Goal: Information Seeking & Learning: Learn about a topic

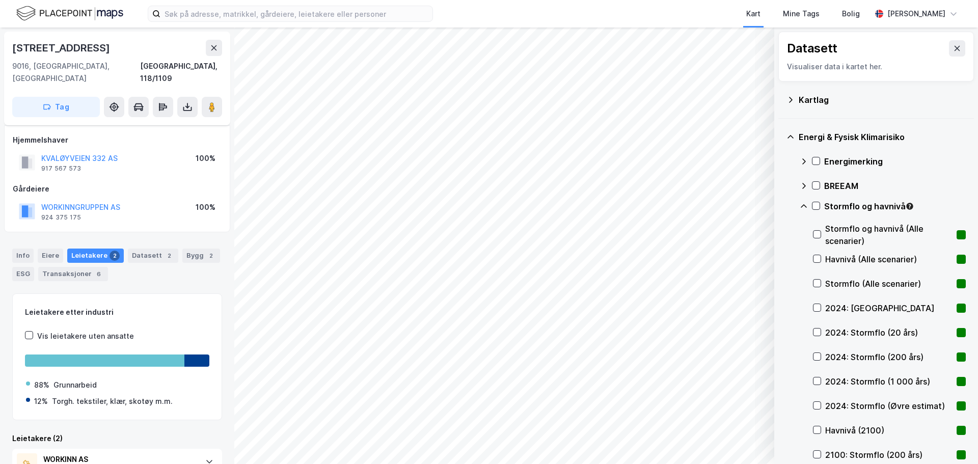
scroll to position [95, 0]
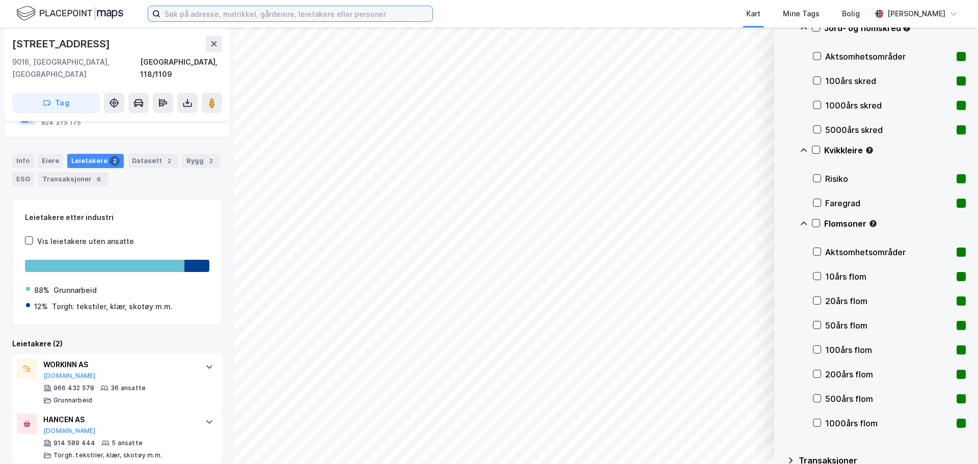
click at [319, 10] on input at bounding box center [296, 13] width 272 height 15
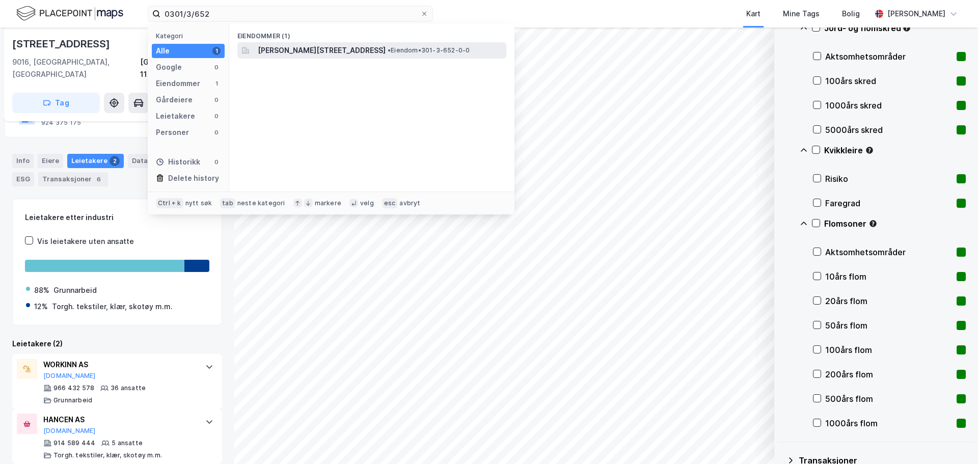
click at [356, 50] on span "[PERSON_NAME][STREET_ADDRESS]" at bounding box center [322, 50] width 128 height 12
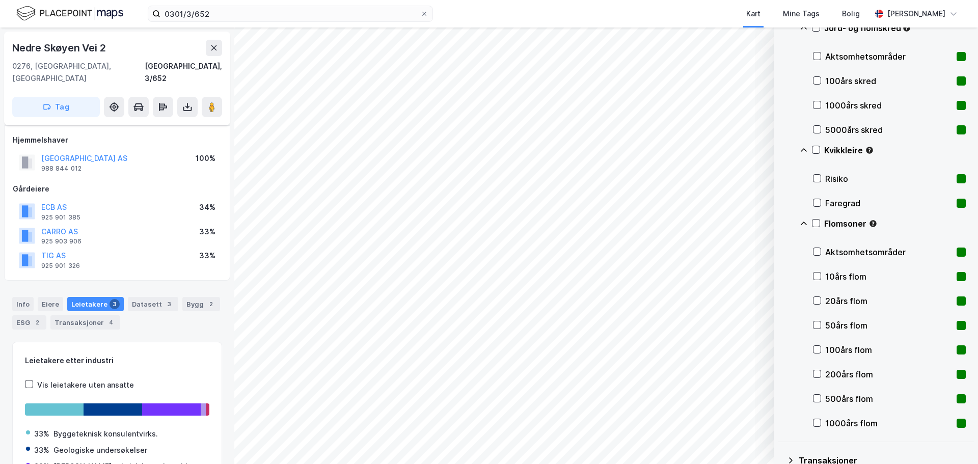
scroll to position [62, 0]
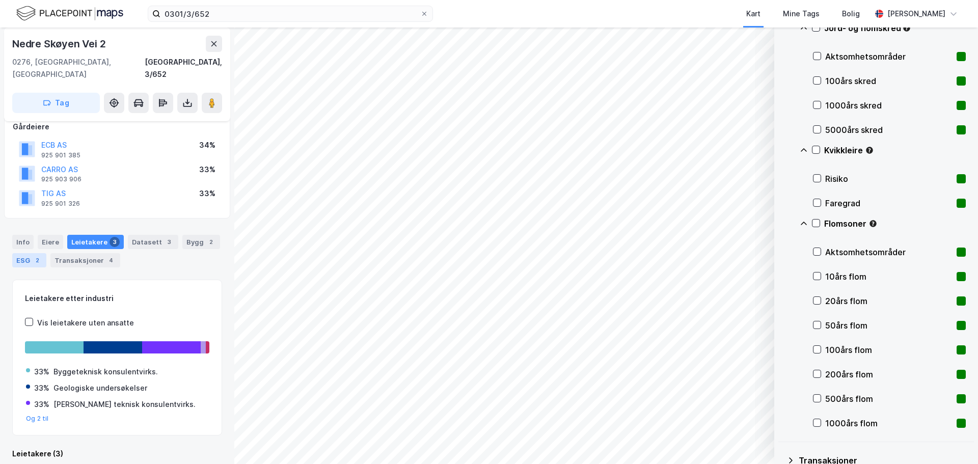
click at [28, 253] on div "ESG 2" at bounding box center [29, 260] width 34 height 14
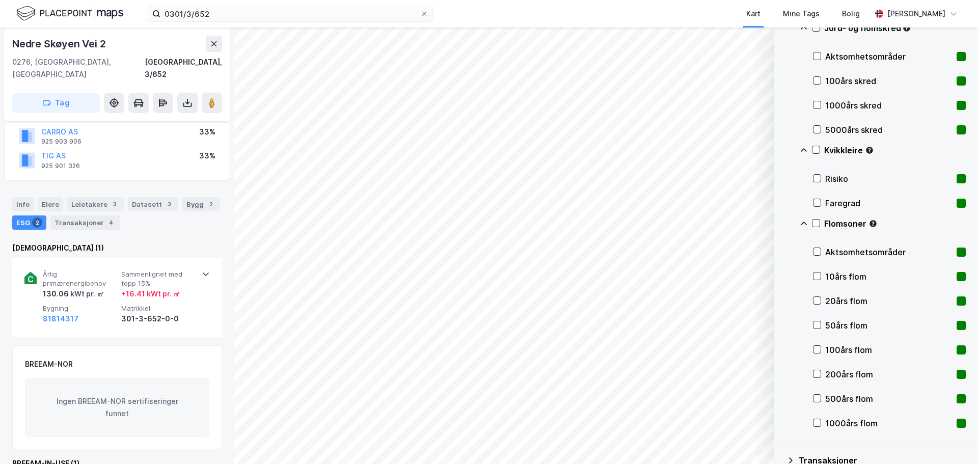
scroll to position [151, 0]
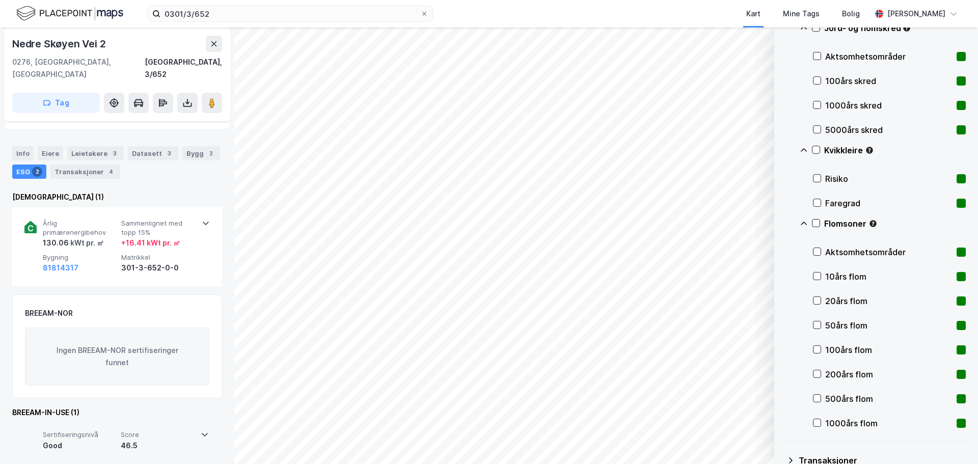
click at [59, 440] on div "Good" at bounding box center [80, 446] width 74 height 12
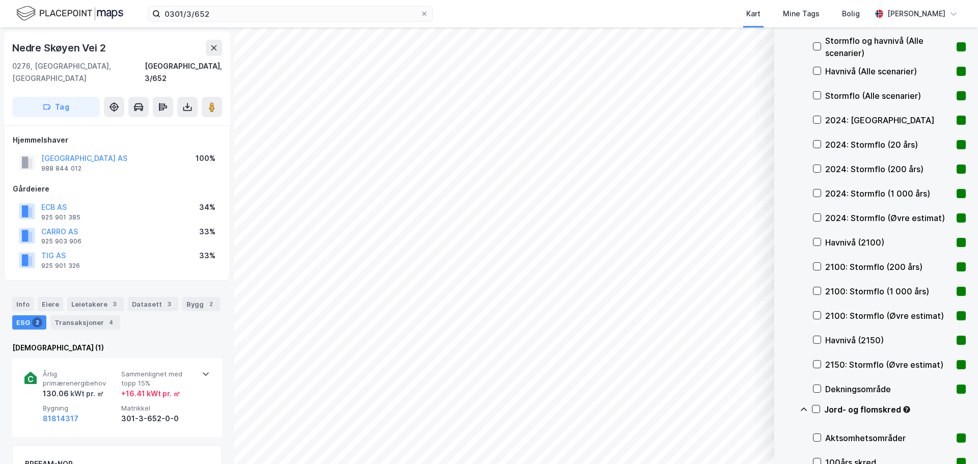
scroll to position [0, 0]
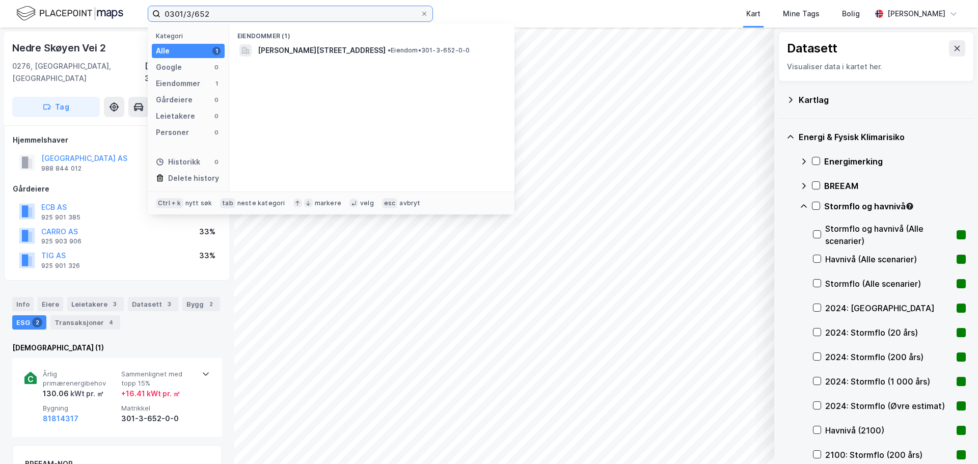
drag, startPoint x: 246, startPoint y: 20, endPoint x: 93, endPoint y: 11, distance: 152.6
click at [93, 11] on div "0301/3/652 Kategori Alle 1 Google 0 Eiendommer 1 Gårdeiere 0 Leietakere 0 Perso…" at bounding box center [489, 14] width 978 height 28
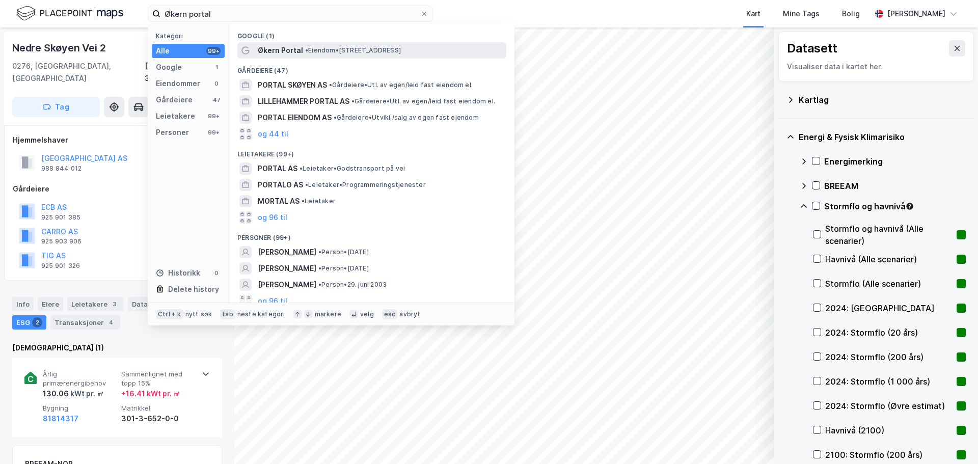
click at [280, 48] on span "Økern Portal" at bounding box center [280, 50] width 45 height 12
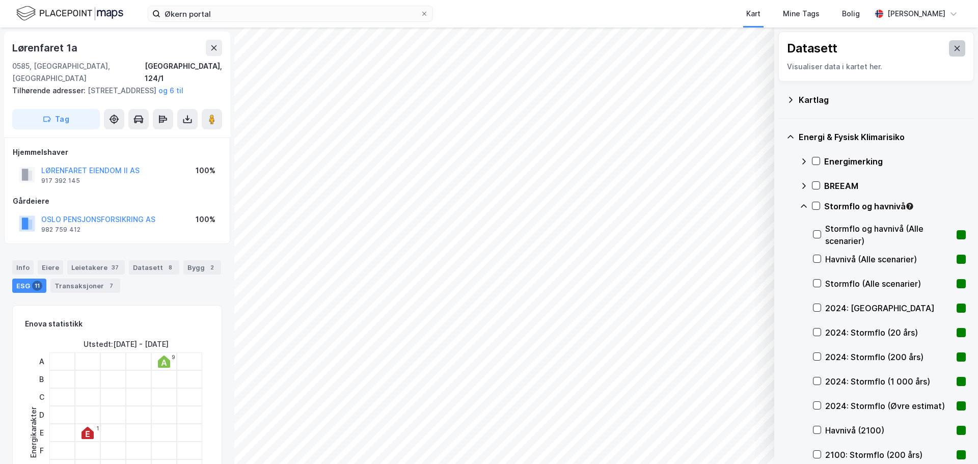
click at [953, 46] on icon at bounding box center [957, 48] width 8 height 8
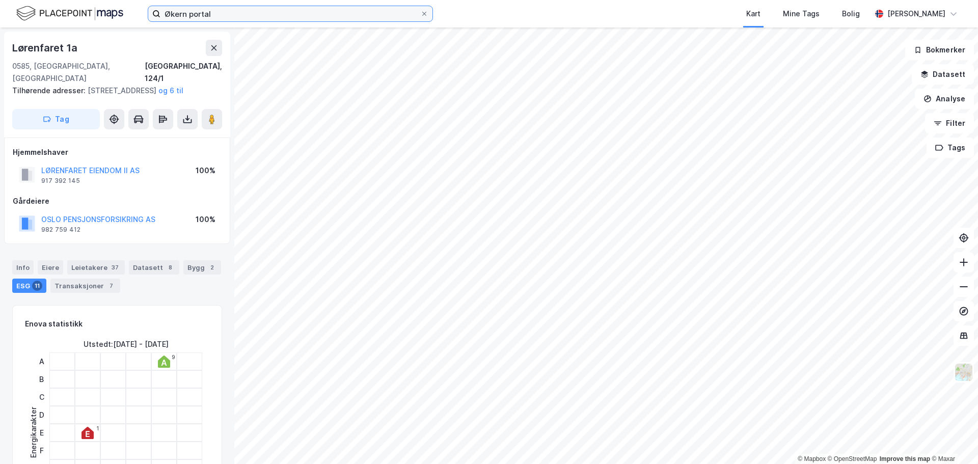
click at [233, 14] on input "Økern portal" at bounding box center [290, 13] width 260 height 15
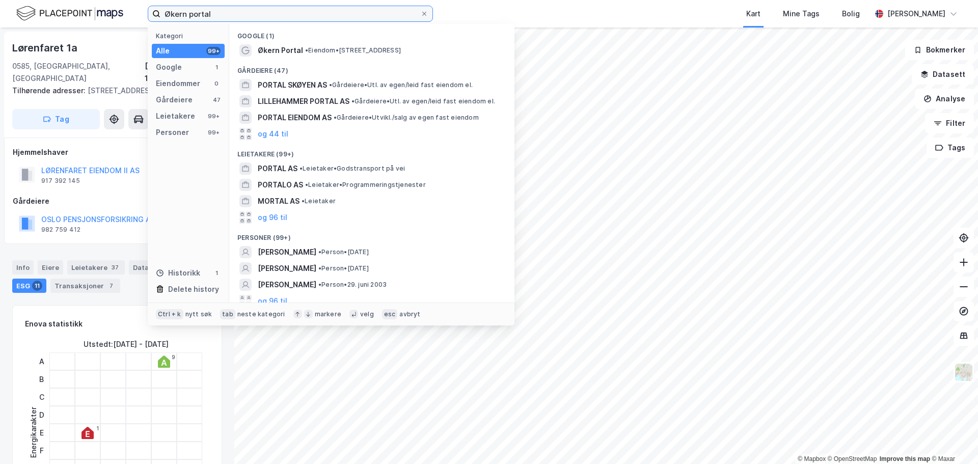
drag, startPoint x: 228, startPoint y: 14, endPoint x: 56, endPoint y: -10, distance: 174.4
click at [56, 0] on html "Økern portal Kategori Alle 99+ Google 1 Eiendommer 0 Gårdeiere 47 Leietakere 99…" at bounding box center [489, 232] width 978 height 464
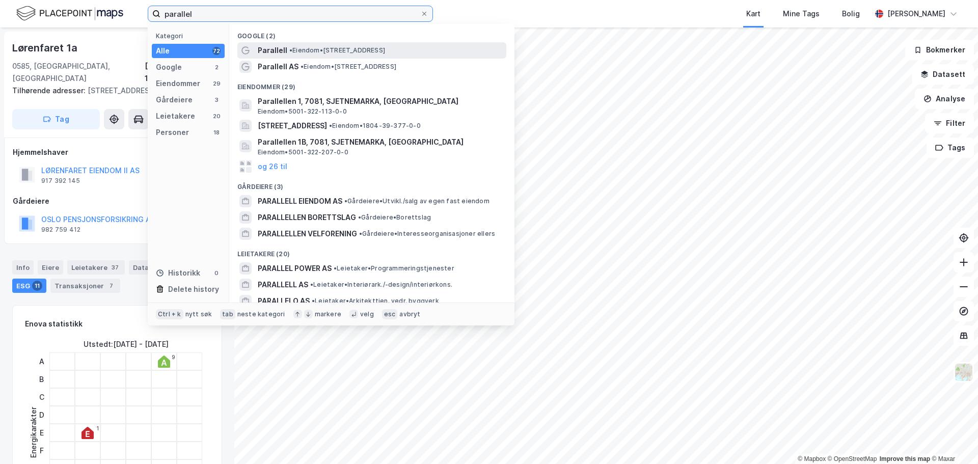
type input "parallel"
click at [277, 49] on span "Parallell" at bounding box center [273, 50] width 30 height 12
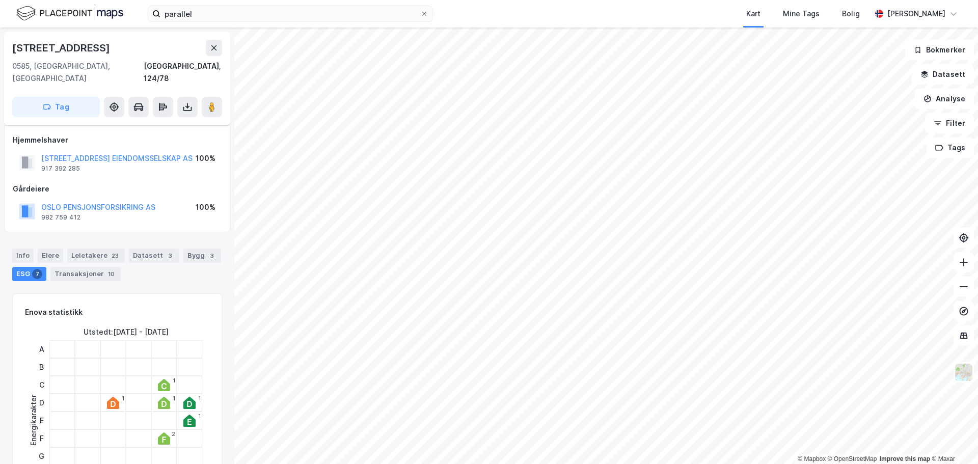
scroll to position [31, 0]
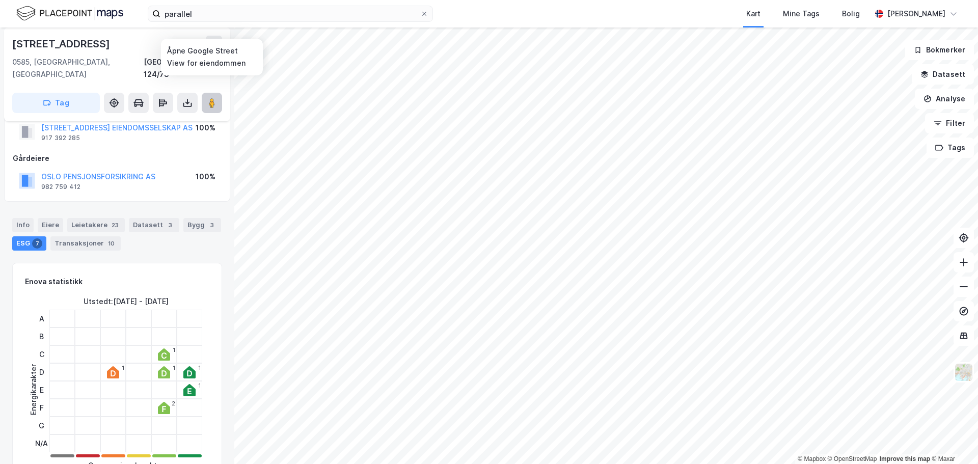
click at [212, 98] on image at bounding box center [212, 103] width 6 height 10
